Goal: Information Seeking & Learning: Find specific fact

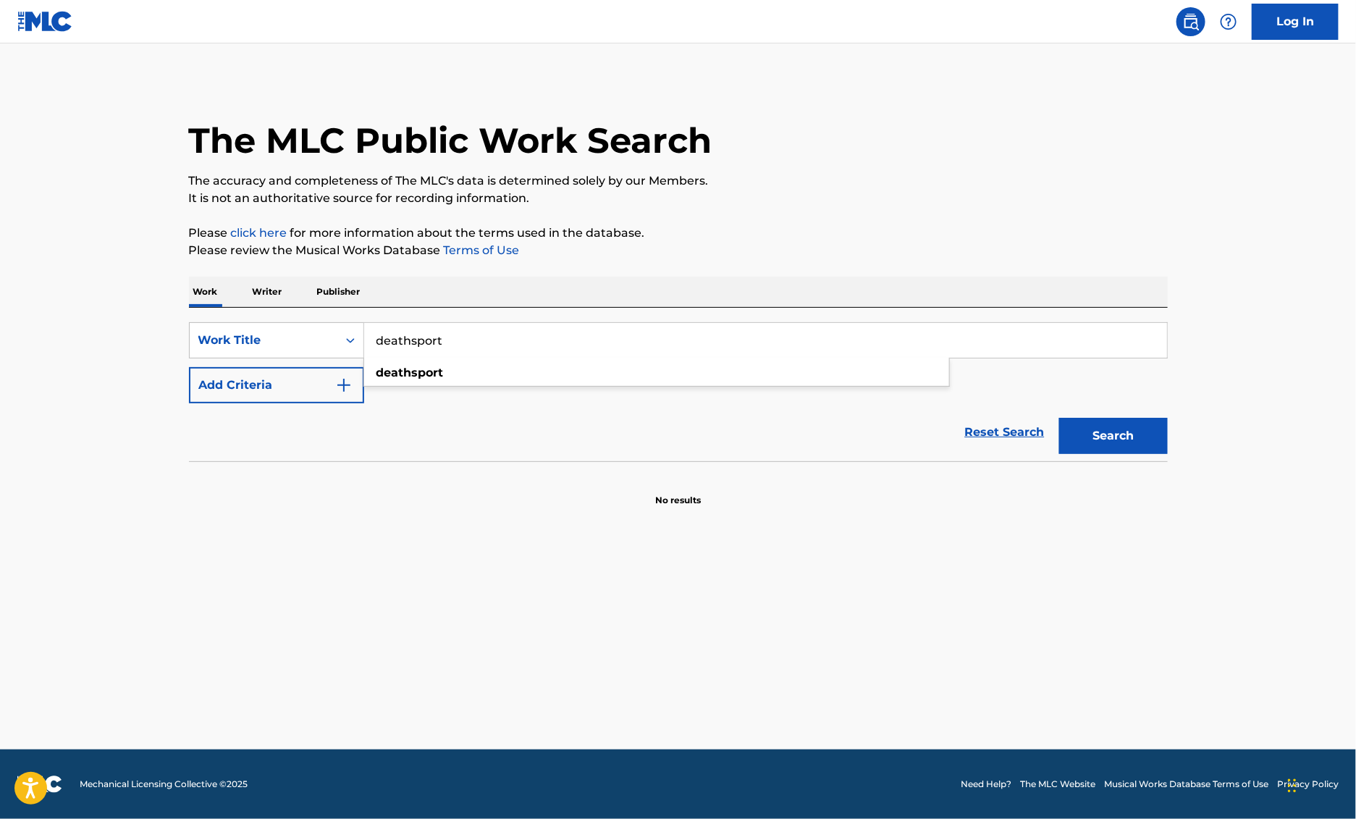
type input "deathsport"
click at [317, 384] on button "Add Criteria" at bounding box center [276, 385] width 175 height 36
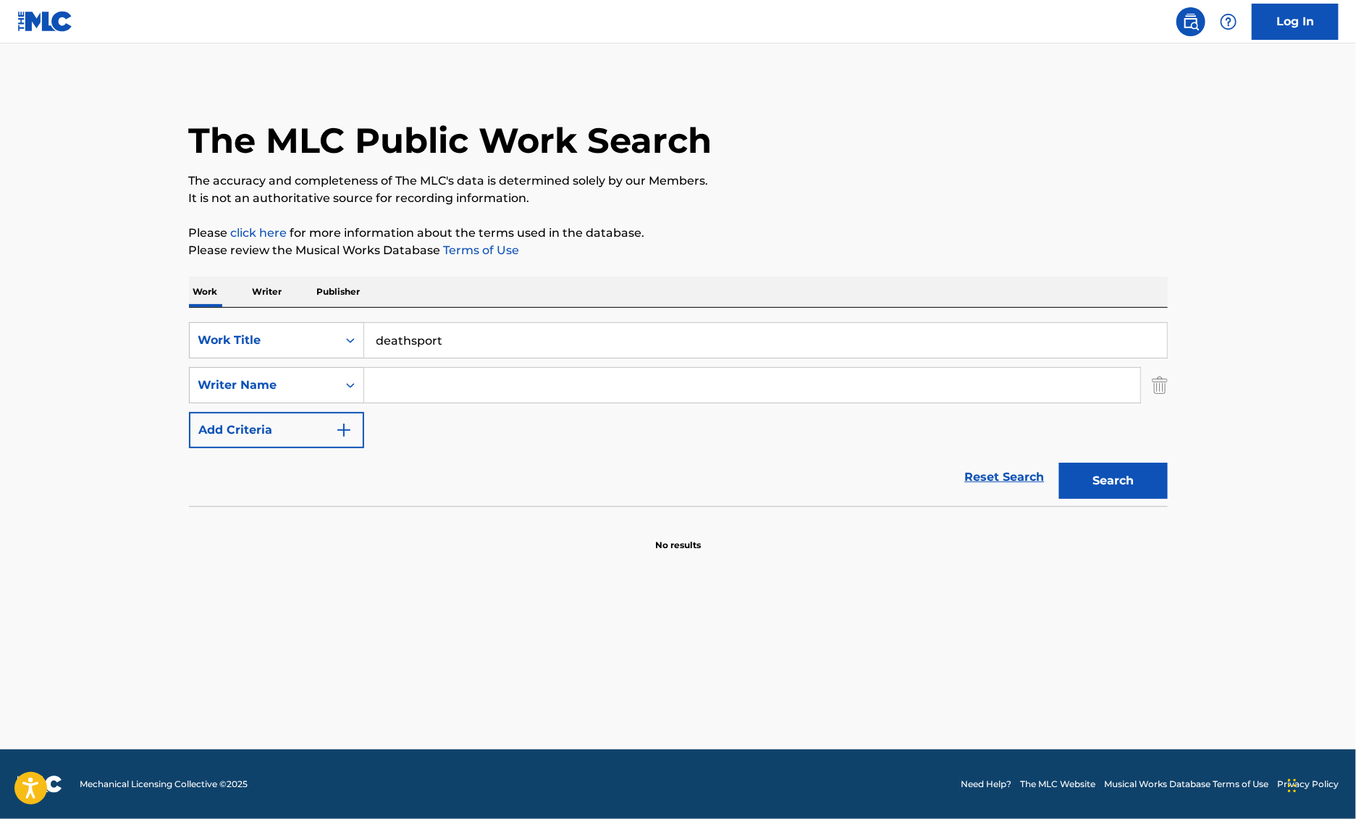
click at [412, 385] on input "Search Form" at bounding box center [752, 385] width 776 height 35
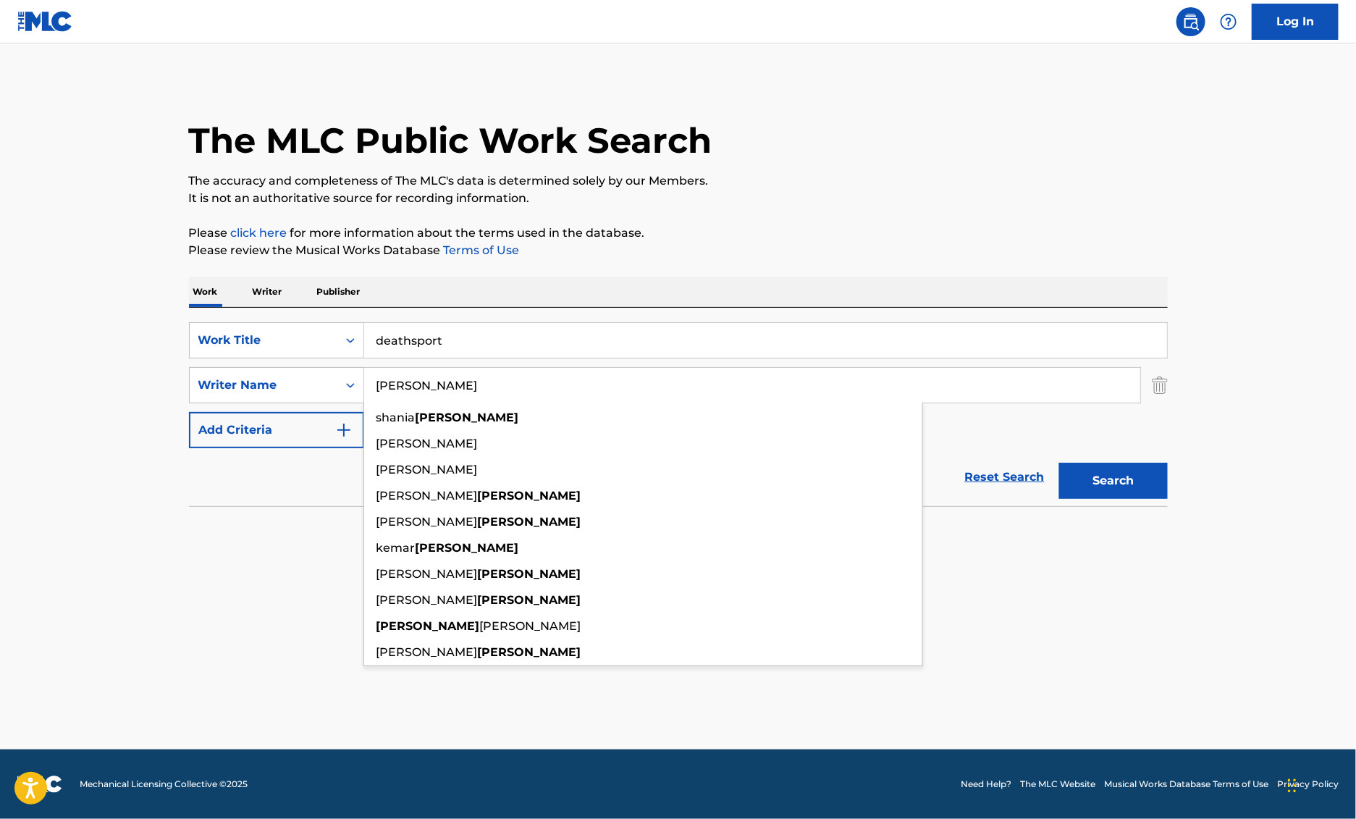
type input "[PERSON_NAME]"
click at [1059, 463] on button "Search" at bounding box center [1113, 481] width 109 height 36
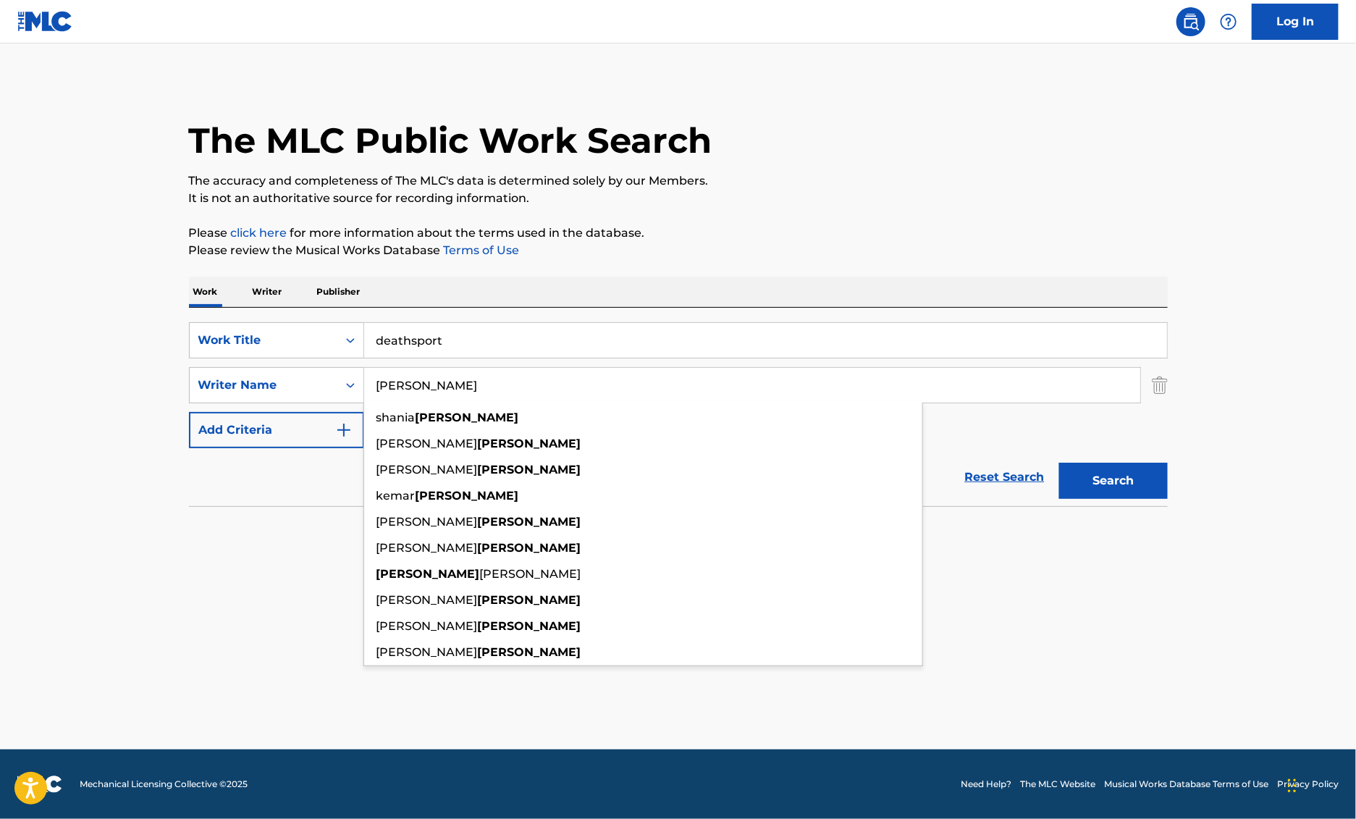
click at [1012, 597] on main "The MLC Public Work Search The accuracy and completeness of The MLC's data is d…" at bounding box center [678, 396] width 1356 height 706
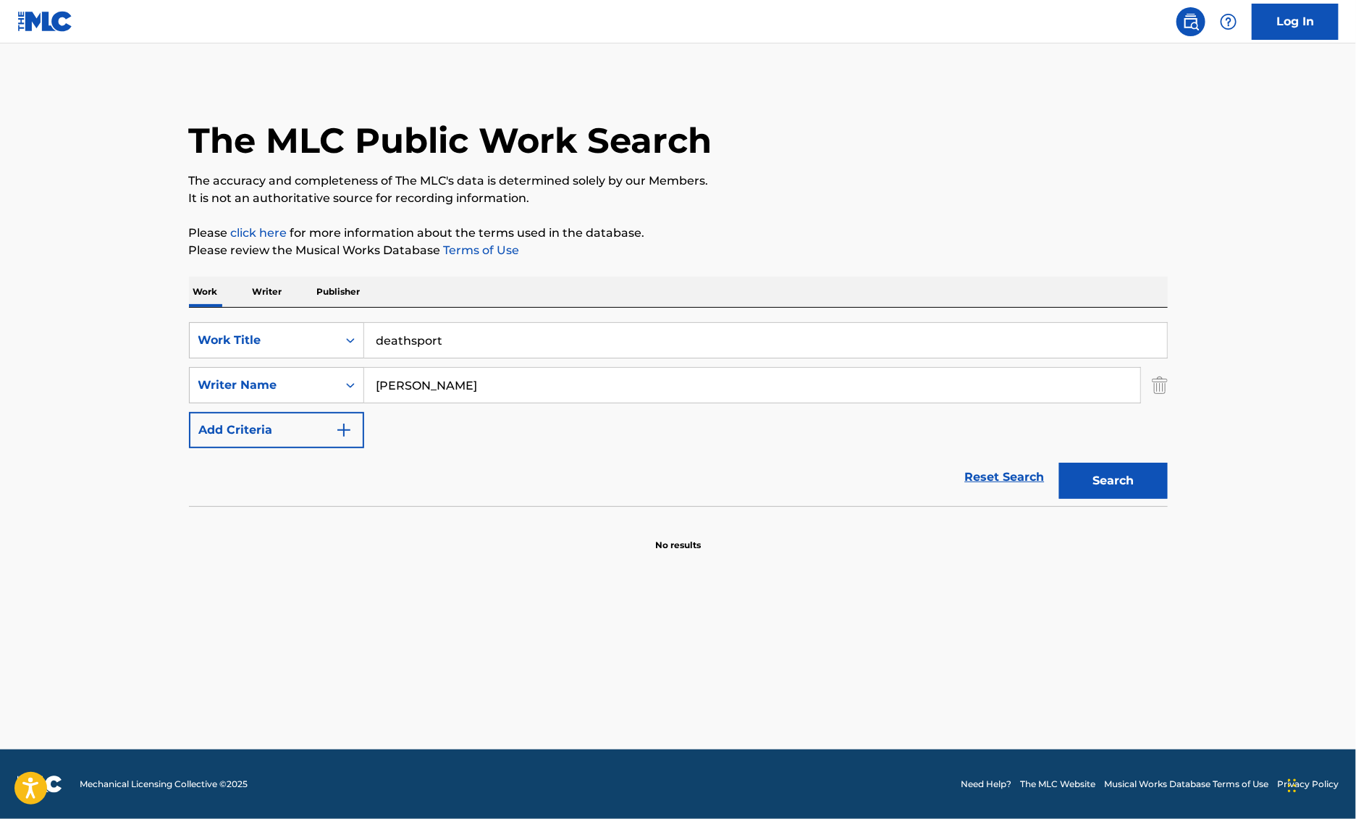
click at [1109, 454] on div "Search" at bounding box center [1110, 477] width 116 height 58
click at [1109, 482] on button "Search" at bounding box center [1113, 481] width 109 height 36
click at [522, 387] on input "[PERSON_NAME]" at bounding box center [752, 385] width 776 height 35
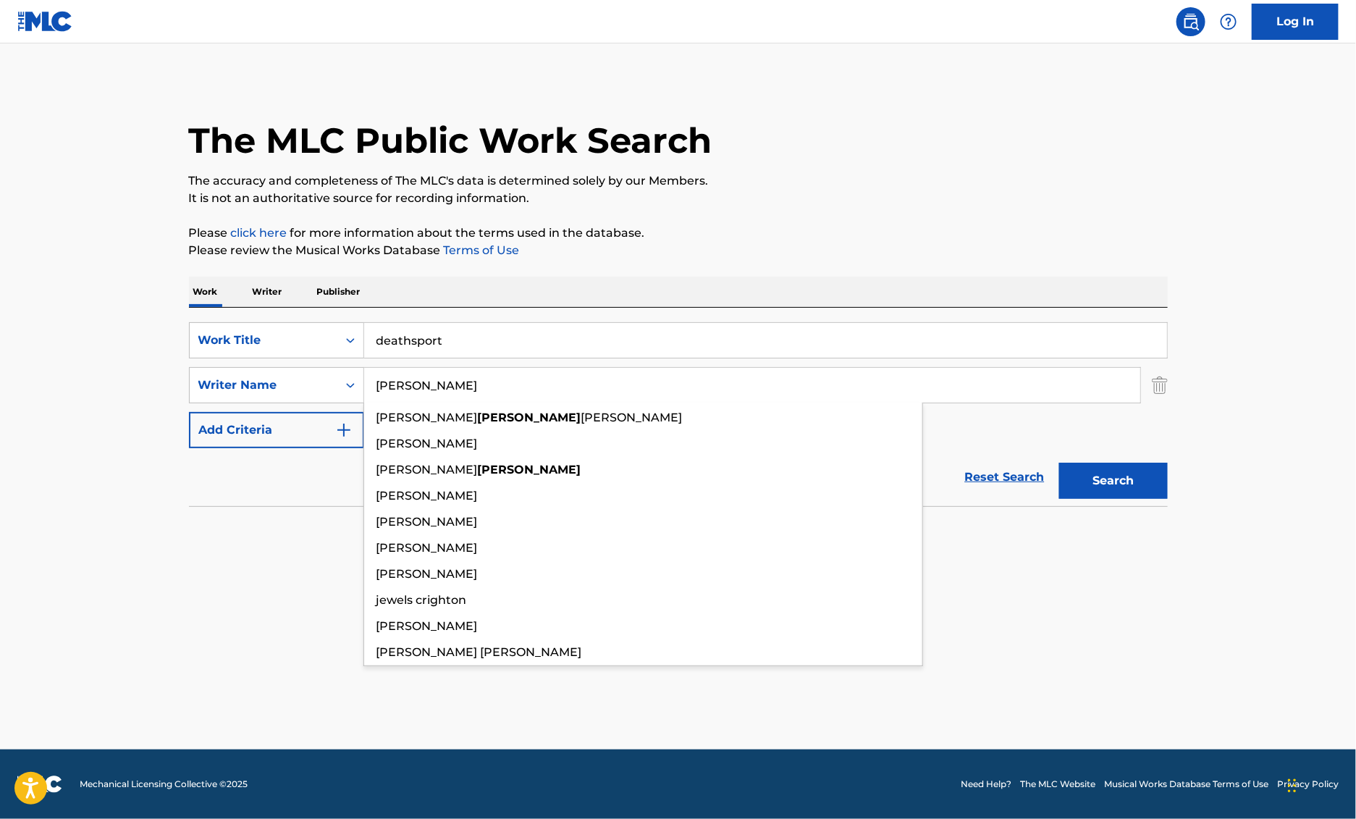
type input "[PERSON_NAME]"
click at [1059, 463] on button "Search" at bounding box center [1113, 481] width 109 height 36
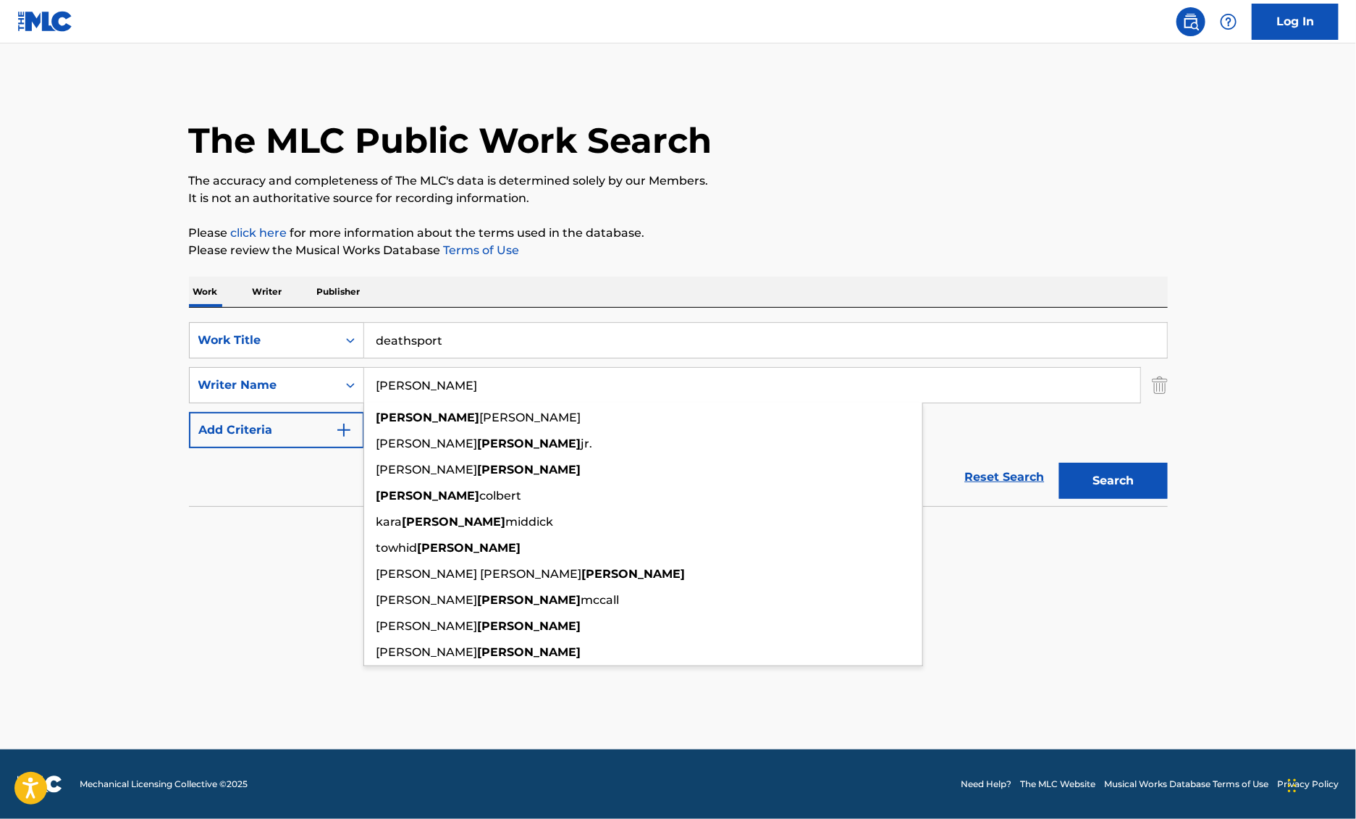
click at [1140, 474] on button "Search" at bounding box center [1113, 481] width 109 height 36
